Goal: Book appointment/travel/reservation

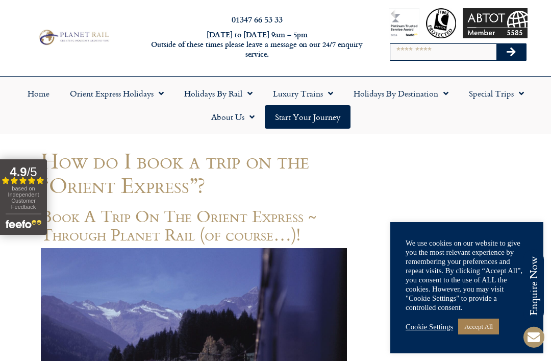
scroll to position [10, 0]
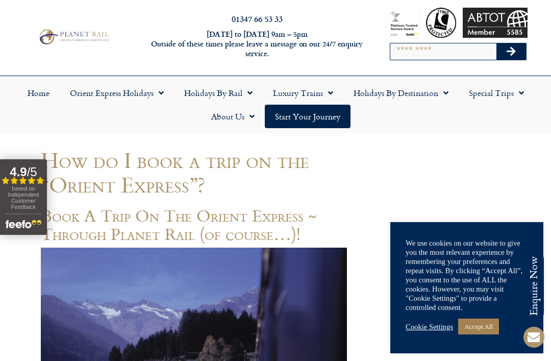
click at [154, 91] on span "Menu" at bounding box center [159, 93] width 10 height 18
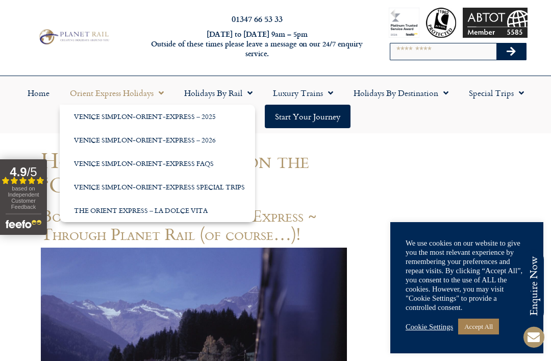
click at [186, 136] on link "Venice Simplon-Orient-Express – 2026" at bounding box center [157, 139] width 195 height 23
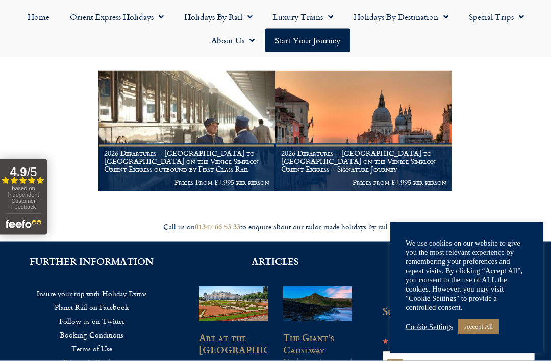
scroll to position [184, 0]
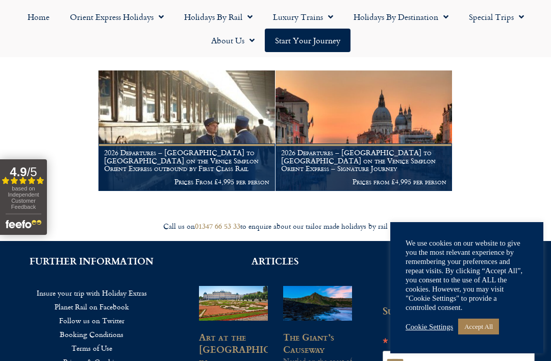
click at [388, 165] on h1 "2026 Departures – London to Venice on the Venice Simplon Orient Express – Signa…" at bounding box center [363, 161] width 165 height 24
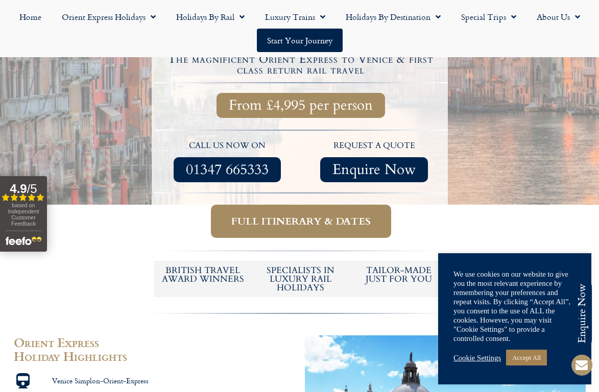
scroll to position [407, 0]
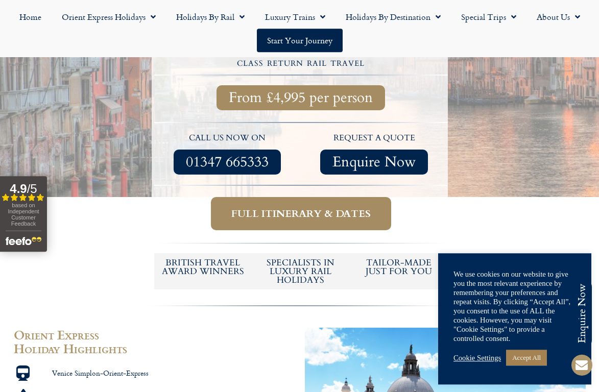
click at [321, 207] on span "Full itinerary & dates" at bounding box center [300, 213] width 139 height 13
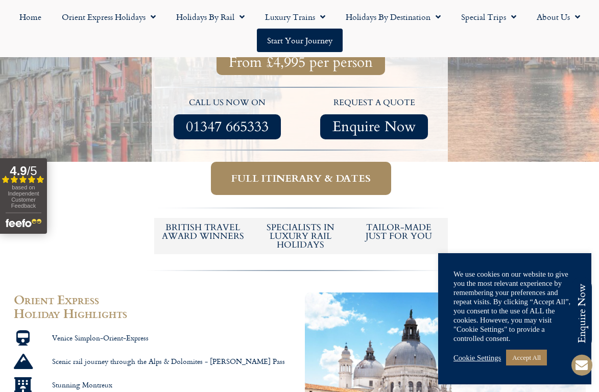
scroll to position [443, 0]
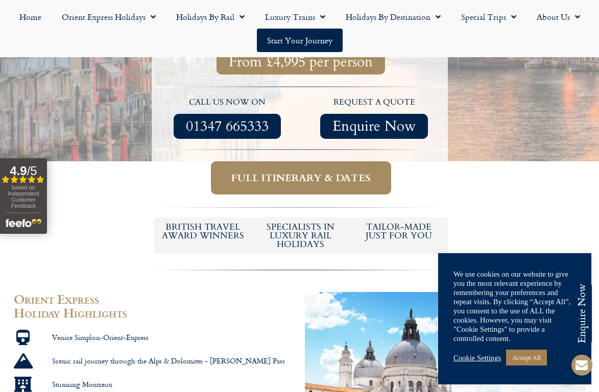
click at [301, 171] on span "Full itinerary & dates" at bounding box center [300, 177] width 139 height 13
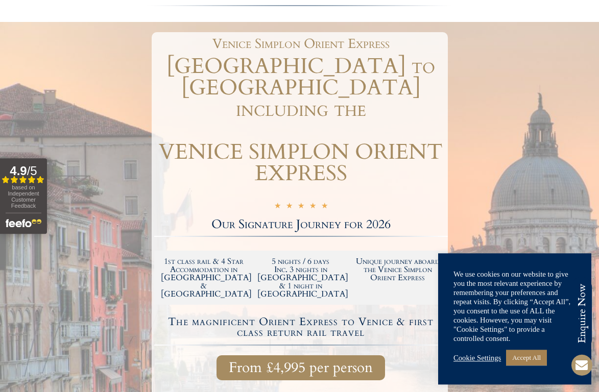
scroll to position [0, 0]
